Goal: Task Accomplishment & Management: Manage account settings

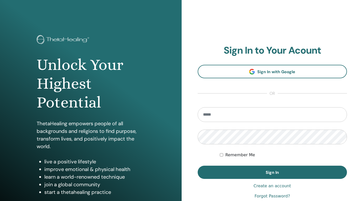
type input "**********"
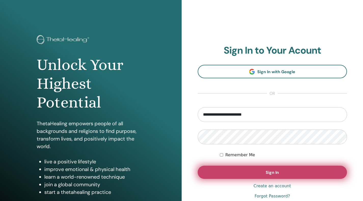
click at [264, 174] on button "Sign In" at bounding box center [273, 172] width 150 height 13
click at [246, 173] on button "Sign In" at bounding box center [273, 172] width 150 height 13
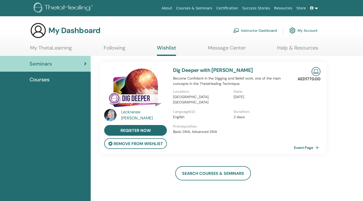
click at [206, 8] on link "Courses & Seminars" at bounding box center [194, 8] width 40 height 9
